Goal: Task Accomplishment & Management: Manage account settings

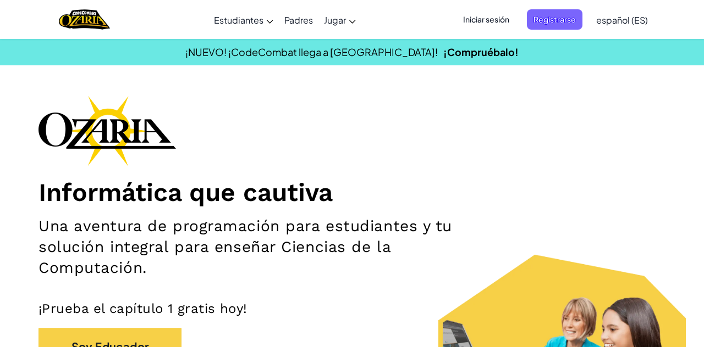
click at [488, 20] on font "Iniciar sesión" at bounding box center [486, 19] width 46 height 10
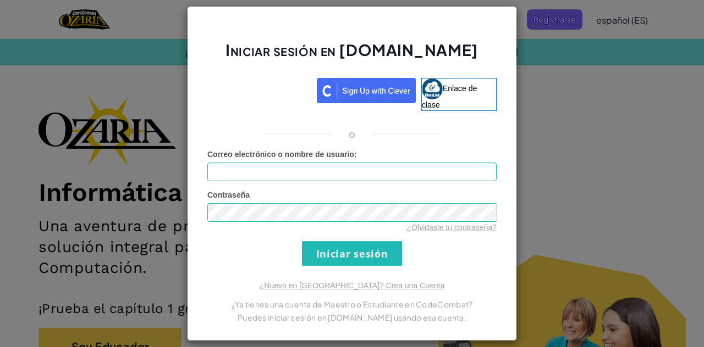
click at [298, 155] on font "Correo electrónico o nombre de usuario" at bounding box center [280, 154] width 147 height 9
click at [298, 163] on input "Correo electrónico o nombre de usuario :" at bounding box center [351, 172] width 289 height 19
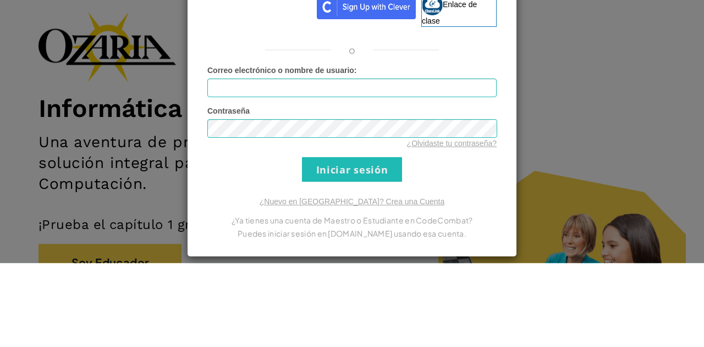
click at [575, 157] on div "Iniciar sesión en [DOMAIN_NAME] Enlace de clase o Error desconocido. Correo ele…" at bounding box center [352, 173] width 704 height 347
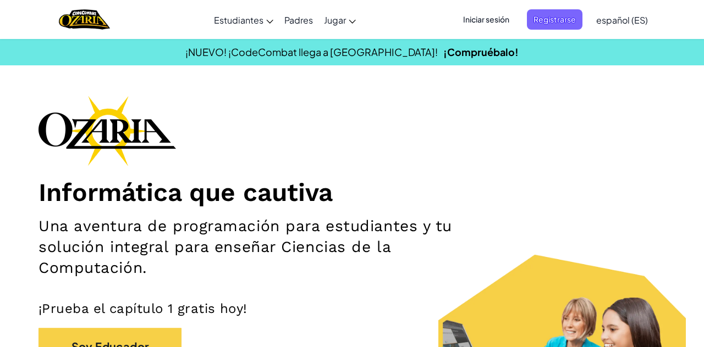
click at [490, 21] on font "Iniciar sesión" at bounding box center [486, 19] width 46 height 10
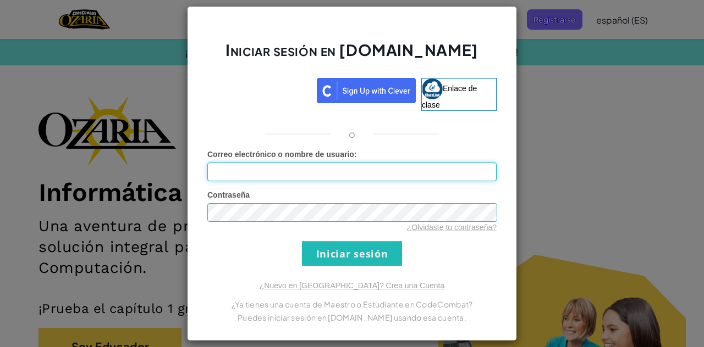
click at [388, 164] on input "Correo electrónico o nombre de usuario :" at bounding box center [351, 172] width 289 height 19
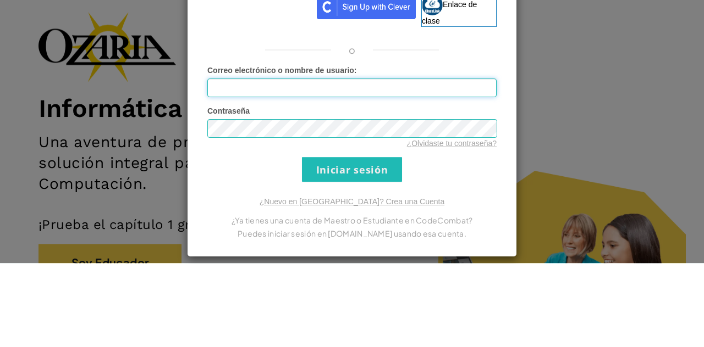
type input "[EMAIL_ADDRESS][DOMAIN_NAME]"
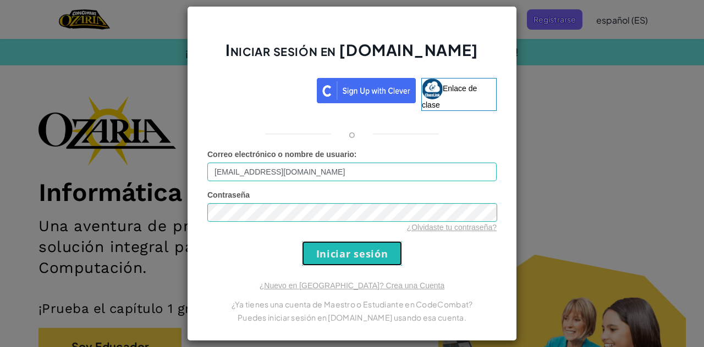
click at [373, 246] on input "Iniciar sesión" at bounding box center [352, 253] width 100 height 25
